Goal: Find specific page/section: Find specific page/section

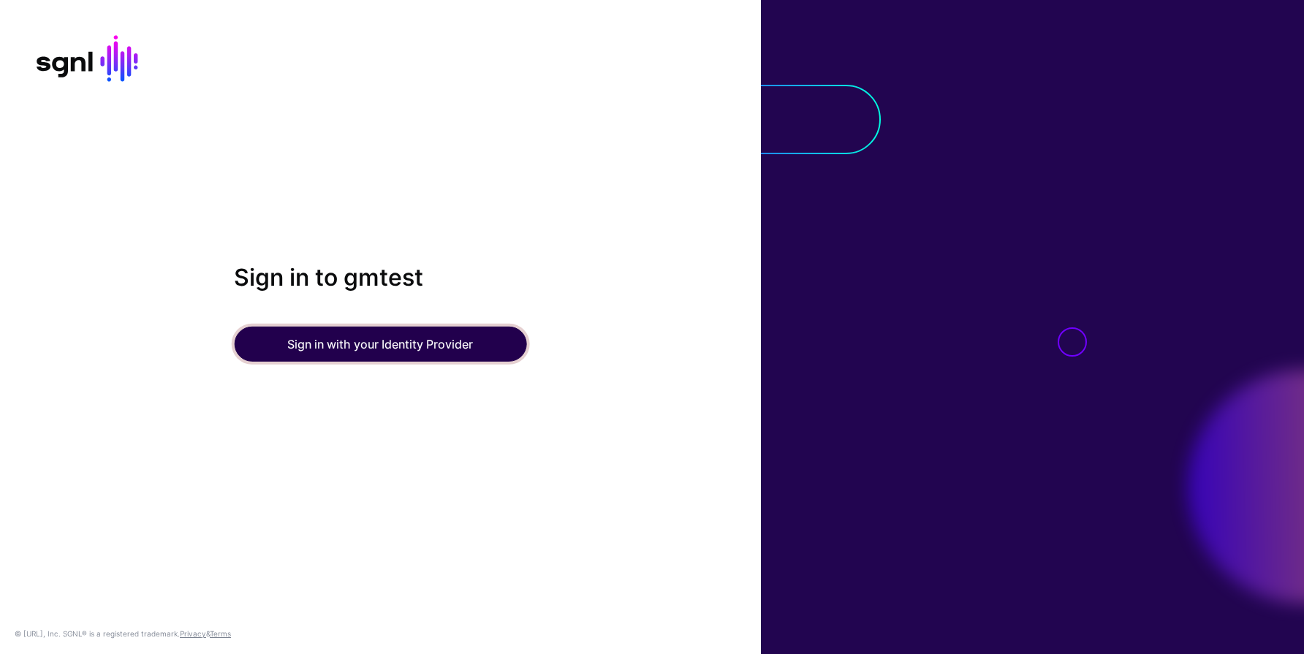
click at [322, 352] on button "Sign in with your Identity Provider" at bounding box center [380, 344] width 292 height 35
click at [310, 349] on button "Sign in with your Identity Provider" at bounding box center [380, 344] width 292 height 35
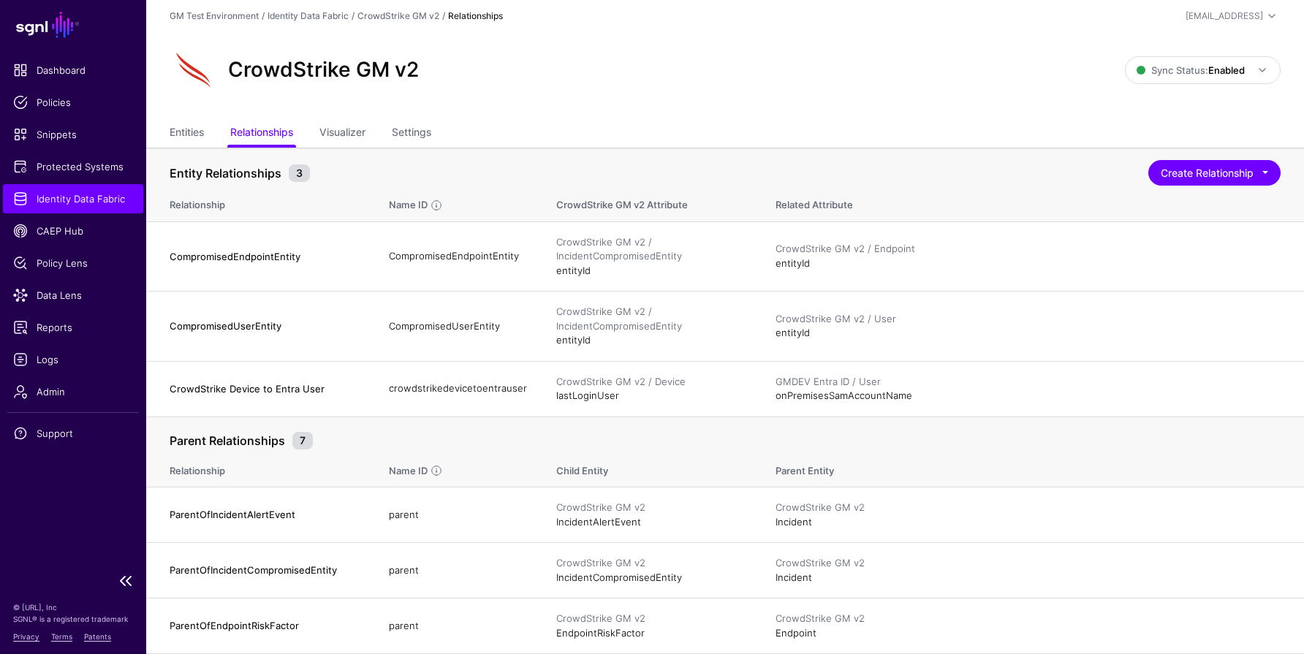
click at [64, 203] on span "Identity Data Fabric" at bounding box center [73, 199] width 120 height 15
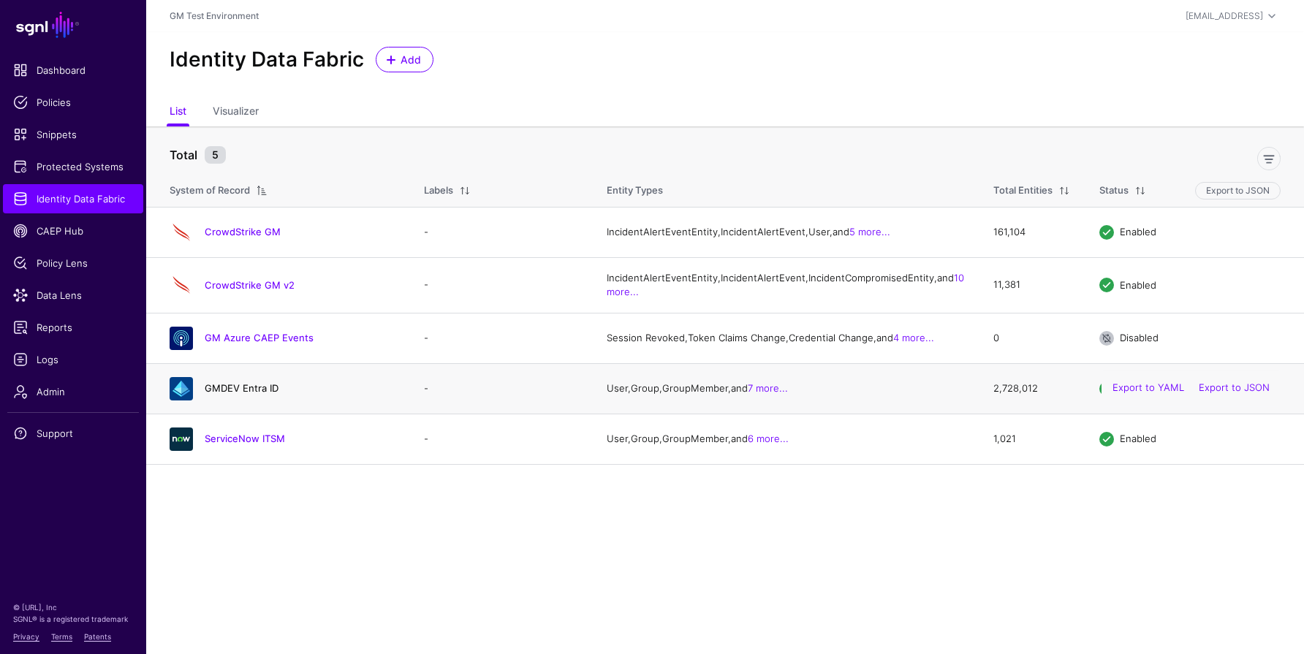
click at [237, 394] on link "GMDEV Entra ID" at bounding box center [242, 388] width 74 height 12
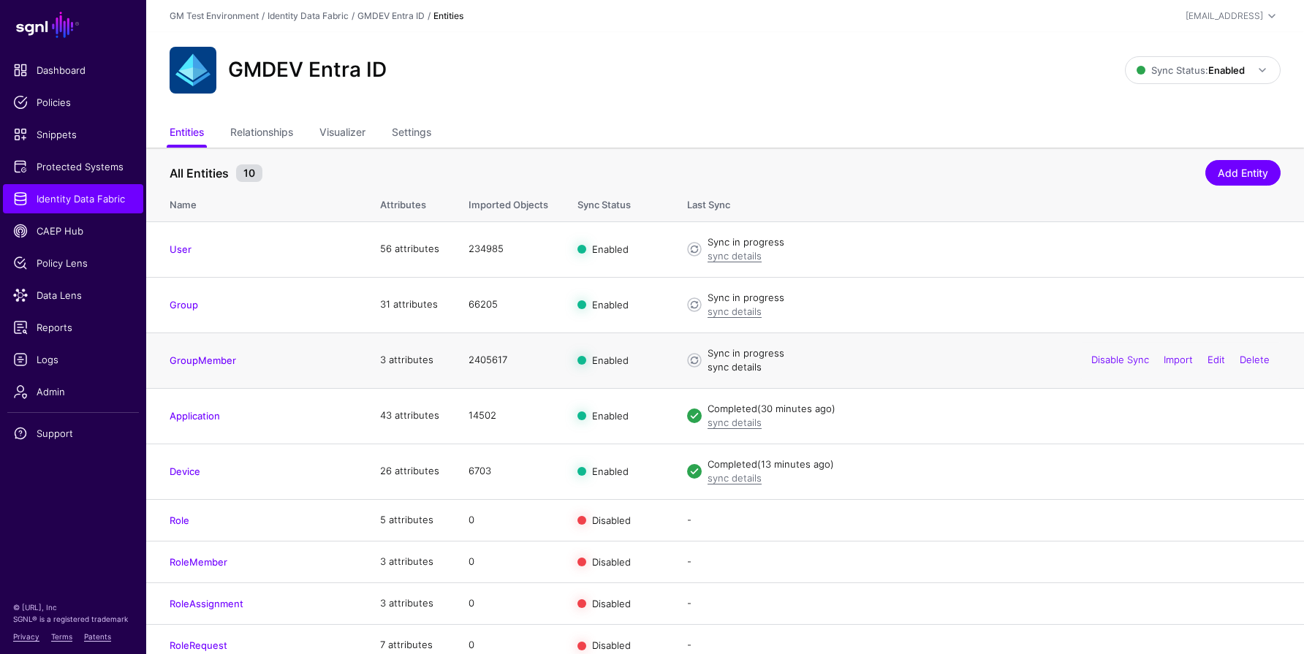
click at [737, 371] on link "sync details" at bounding box center [735, 367] width 54 height 12
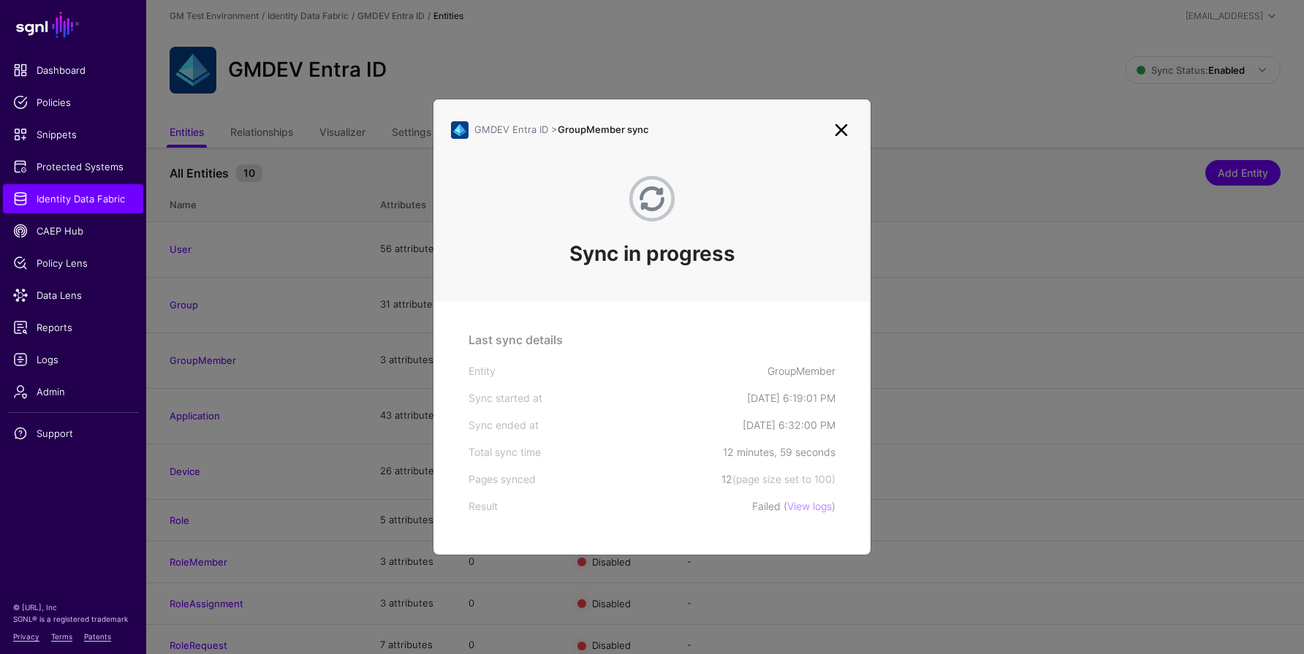
click at [844, 124] on link at bounding box center [841, 129] width 23 height 23
